Goal: Information Seeking & Learning: Learn about a topic

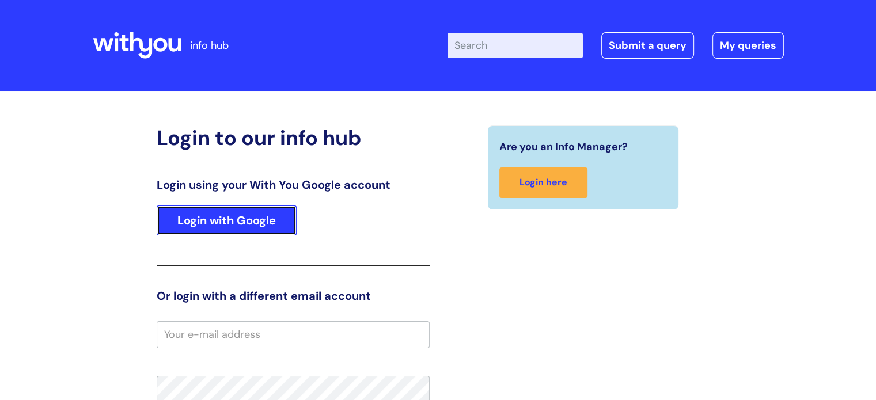
click at [252, 225] on link "Login with Google" at bounding box center [227, 221] width 140 height 30
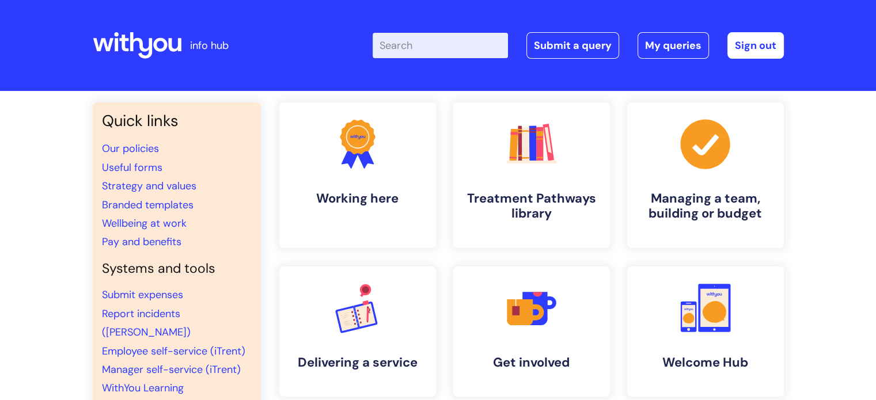
click at [404, 47] on input "Enter your search term here..." at bounding box center [440, 45] width 135 height 25
type input "Wellbeibng"
click button "Search" at bounding box center [0, 0] width 0 height 0
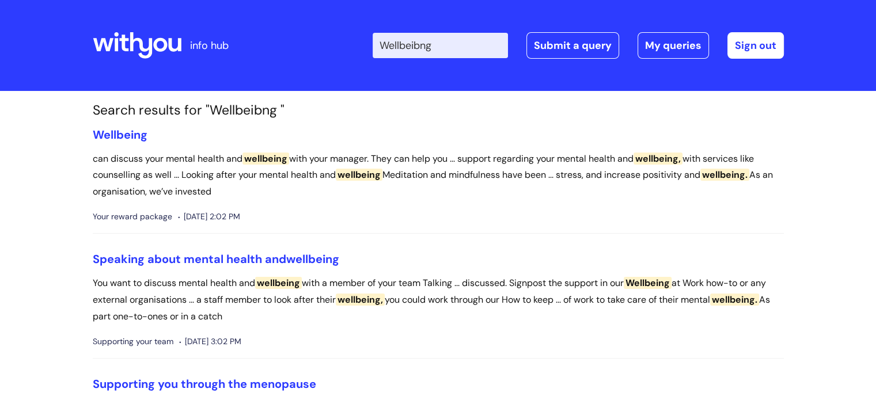
click at [470, 51] on input "Wellbeibng" at bounding box center [440, 45] width 135 height 25
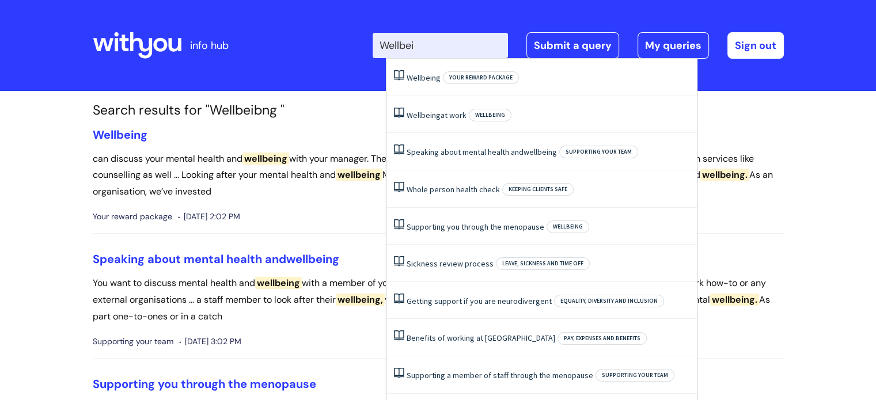
type input "Wellbein"
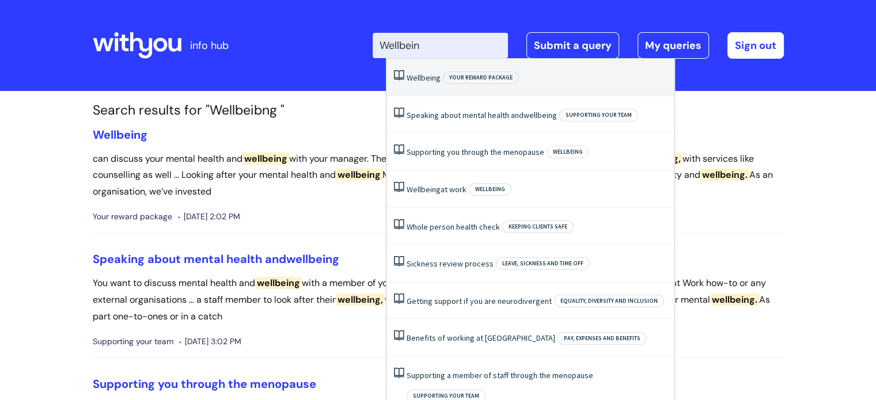
click at [431, 75] on span "Wellbeing" at bounding box center [423, 78] width 34 height 10
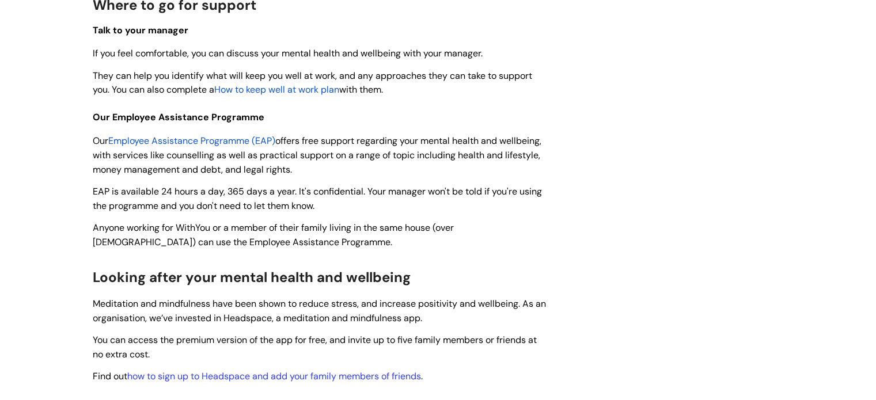
scroll to position [226, 0]
